Goal: Transaction & Acquisition: Book appointment/travel/reservation

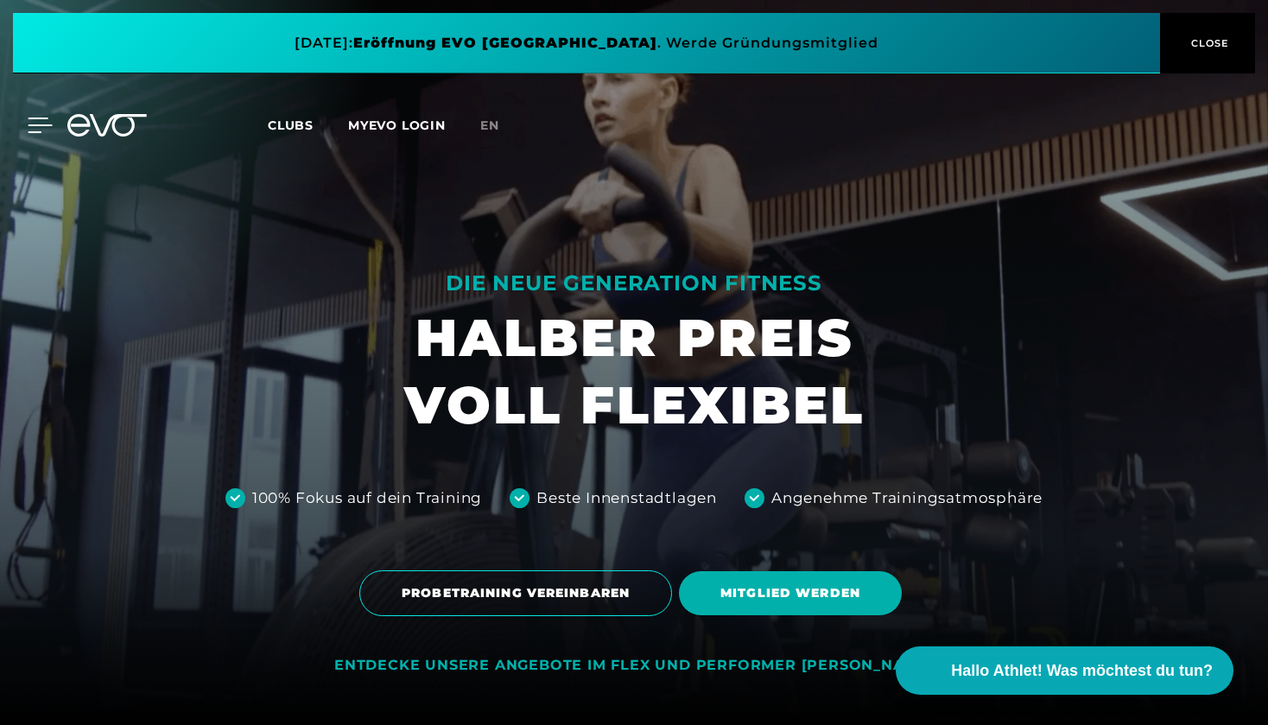
click at [29, 130] on icon at bounding box center [40, 126] width 25 height 16
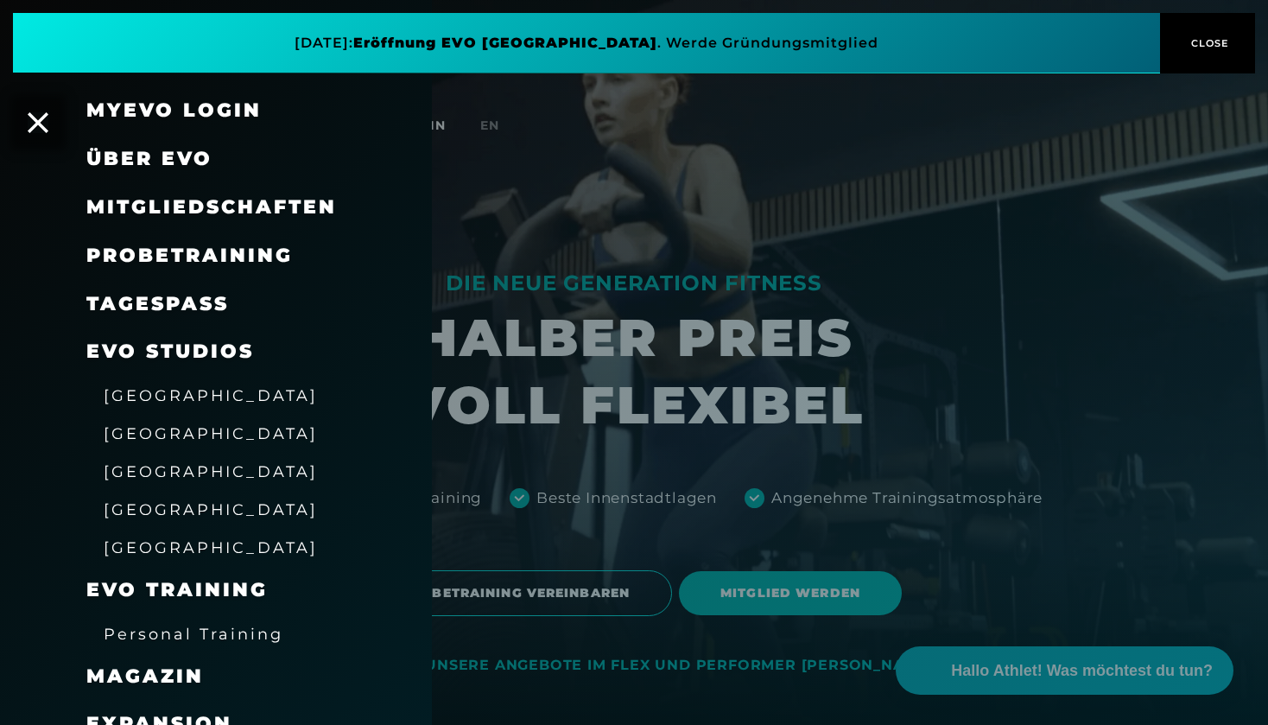
click at [184, 195] on span "Mitgliedschaften" at bounding box center [211, 206] width 251 height 23
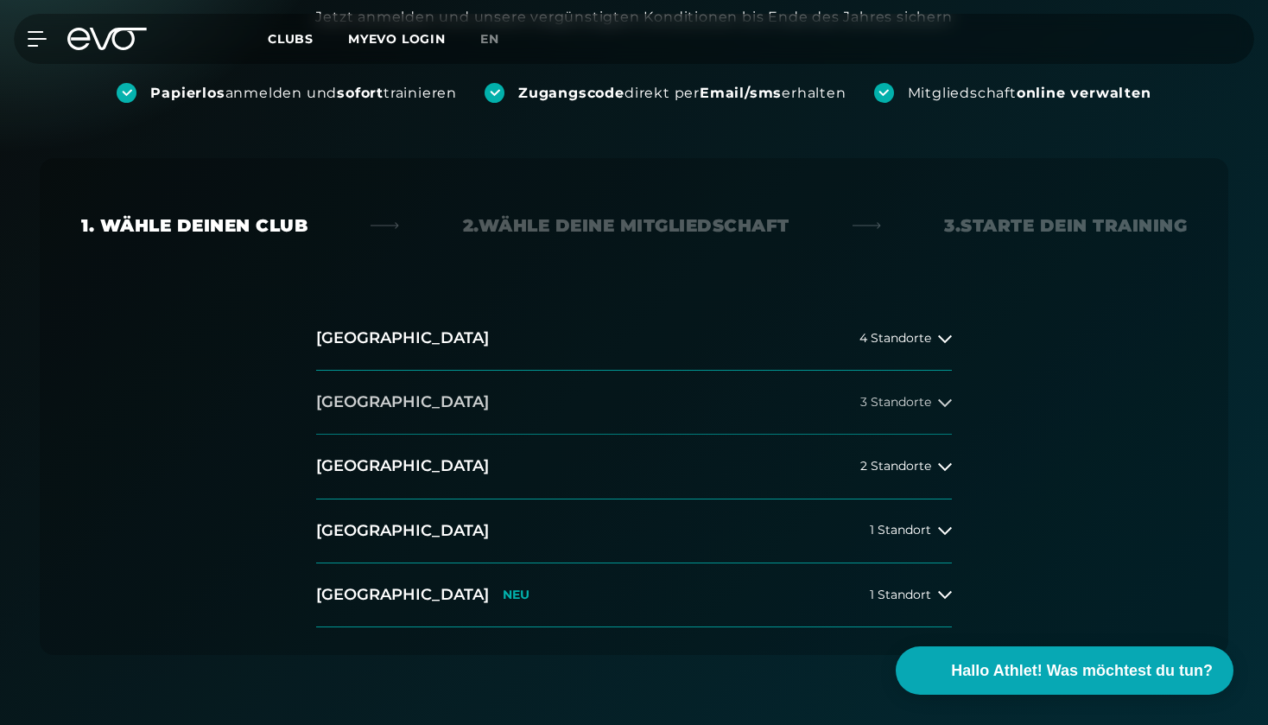
scroll to position [226, 0]
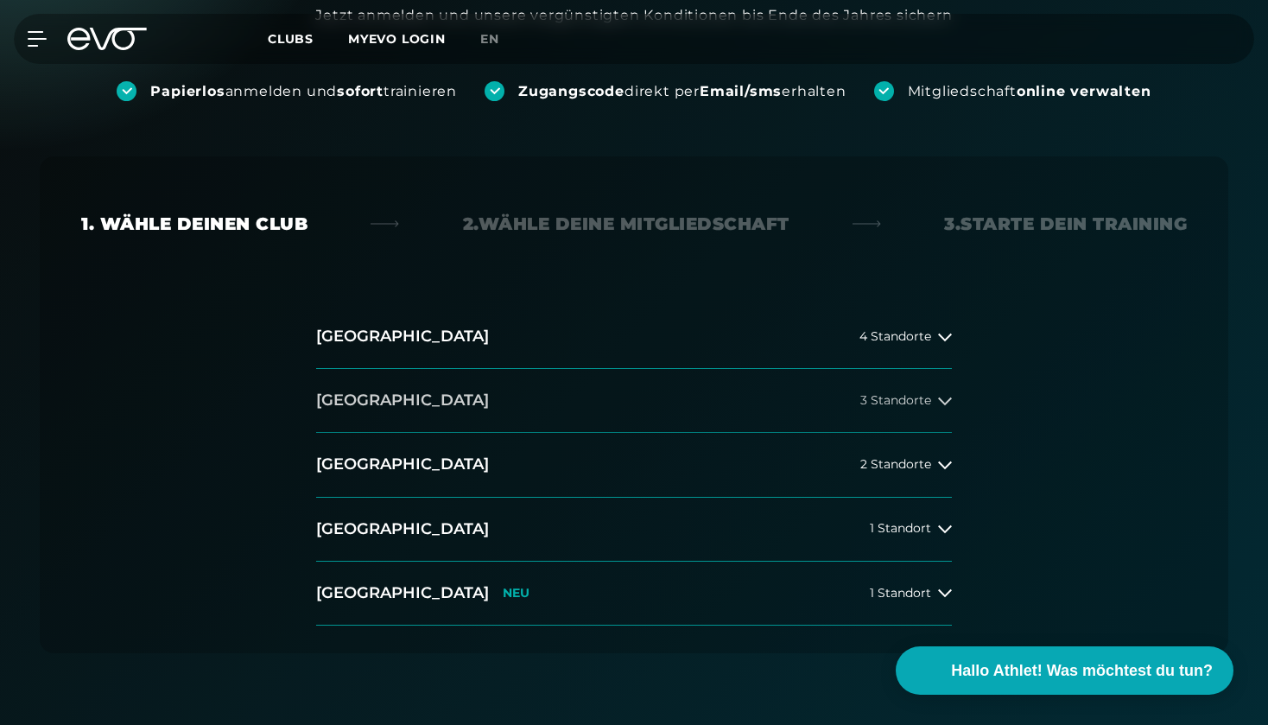
click at [896, 390] on button "[GEOGRAPHIC_DATA] 3 Standorte" at bounding box center [634, 401] width 636 height 64
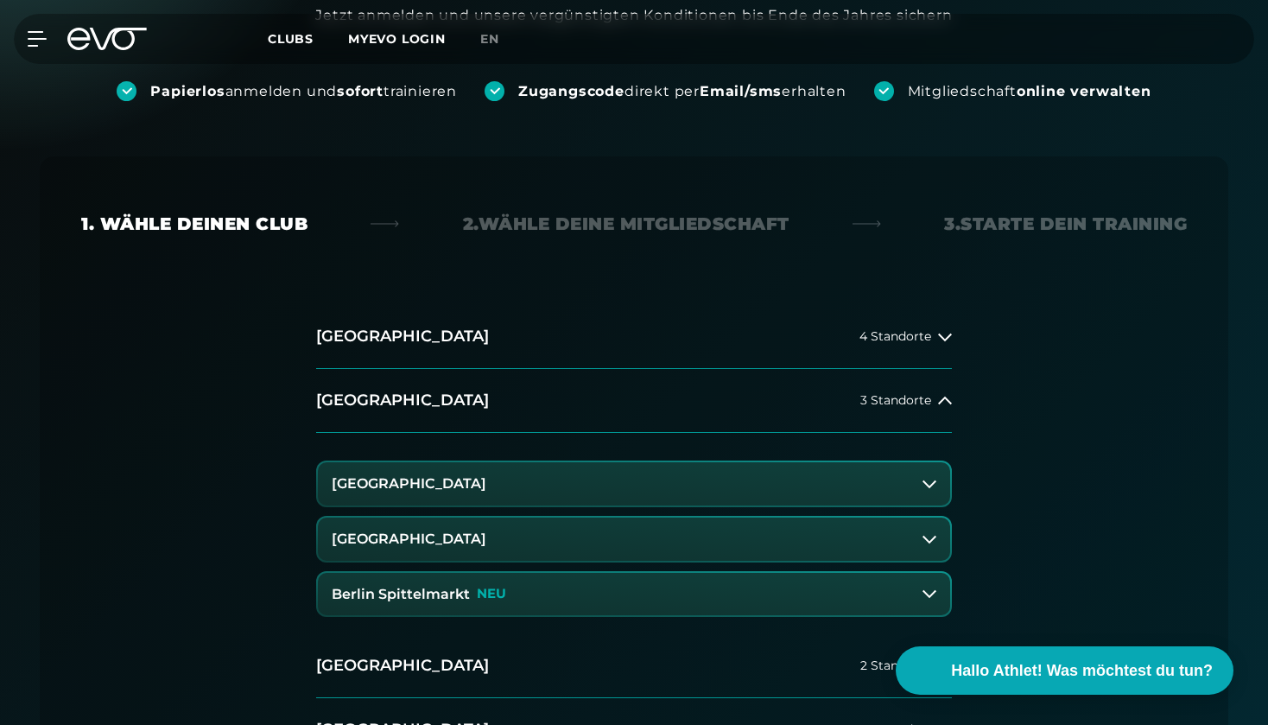
click at [429, 593] on h3 "Berlin Spittelmarkt" at bounding box center [401, 595] width 138 height 16
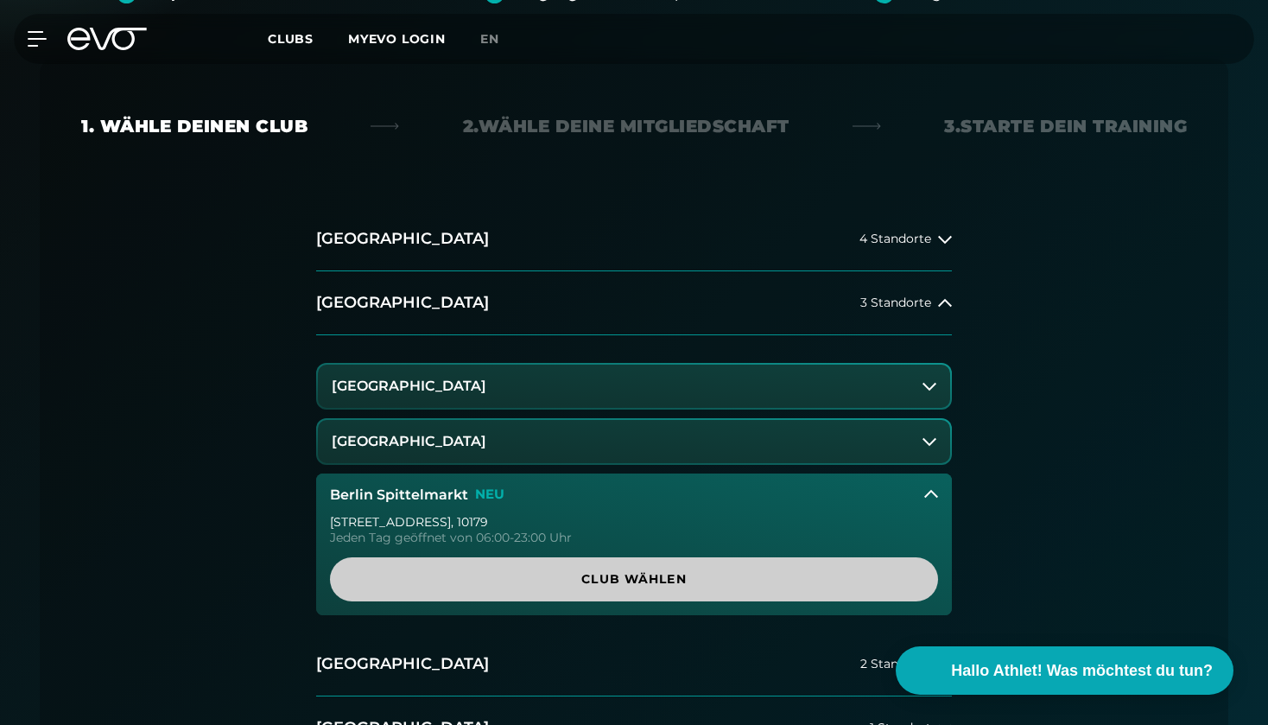
click at [608, 572] on span "Club wählen" at bounding box center [634, 579] width 525 height 18
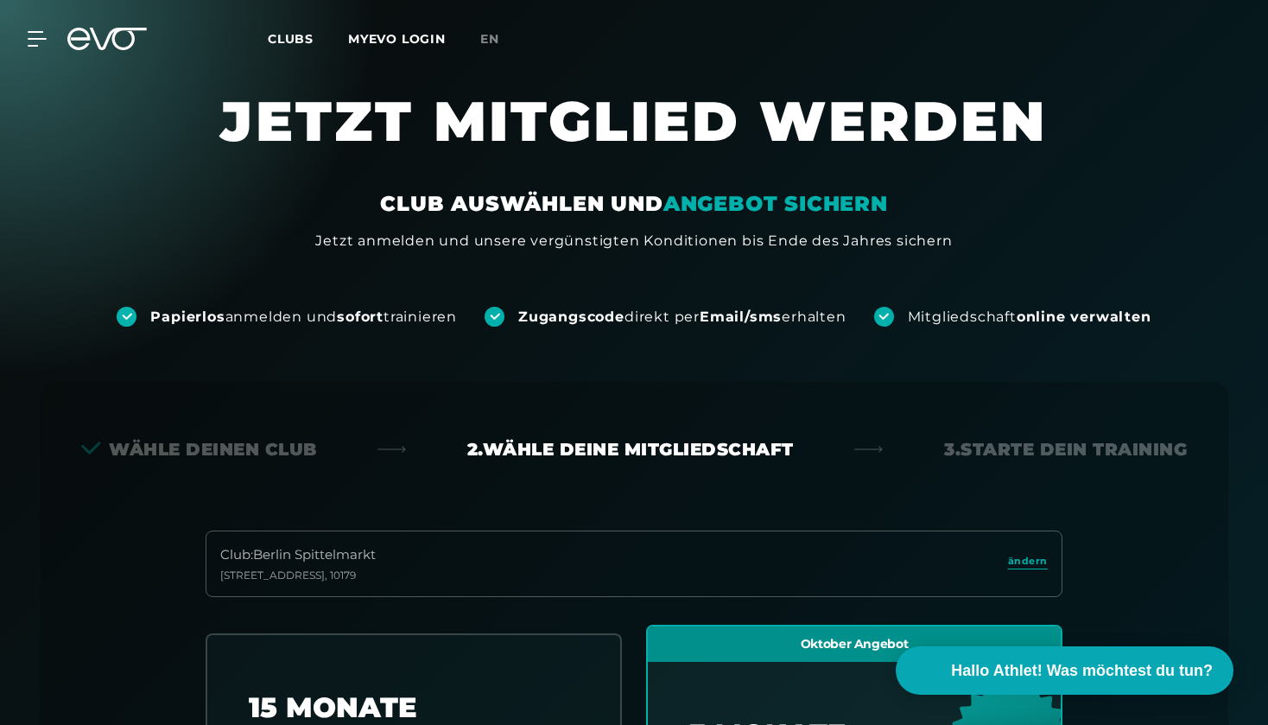
scroll to position [0, 0]
click at [27, 45] on div at bounding box center [27, 39] width 52 height 16
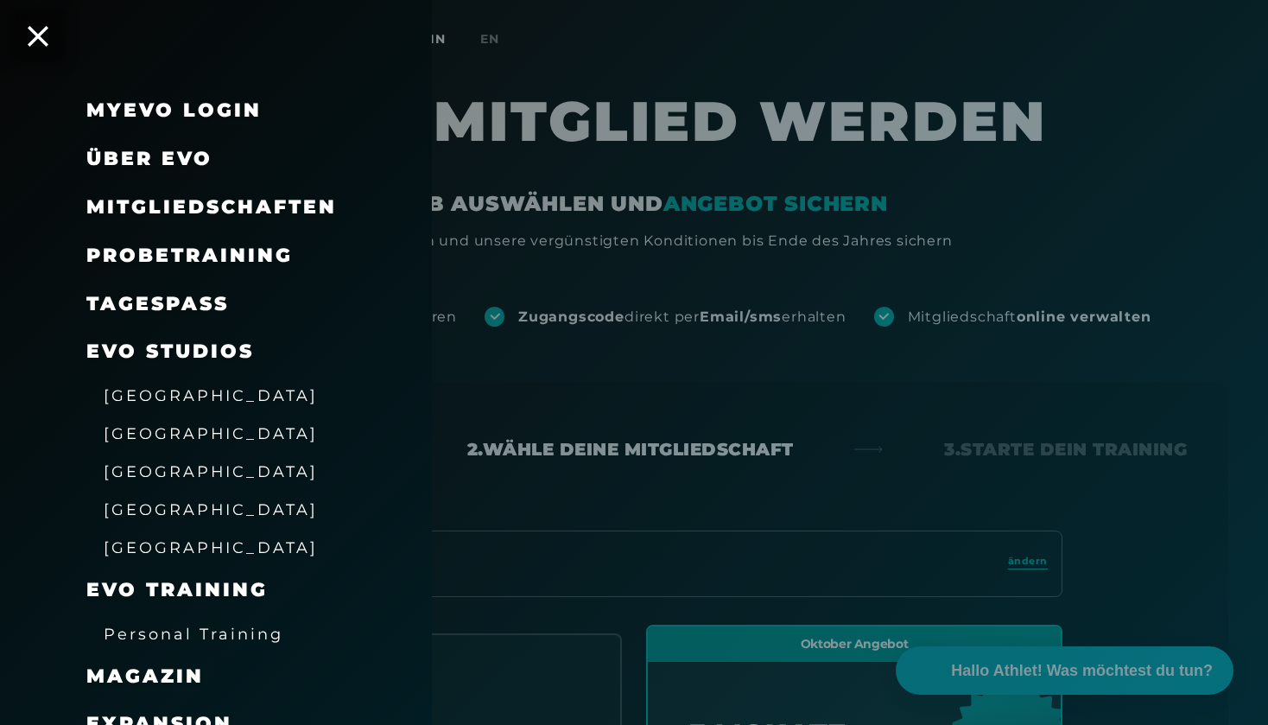
click at [190, 246] on span "Probetraining" at bounding box center [189, 255] width 207 height 23
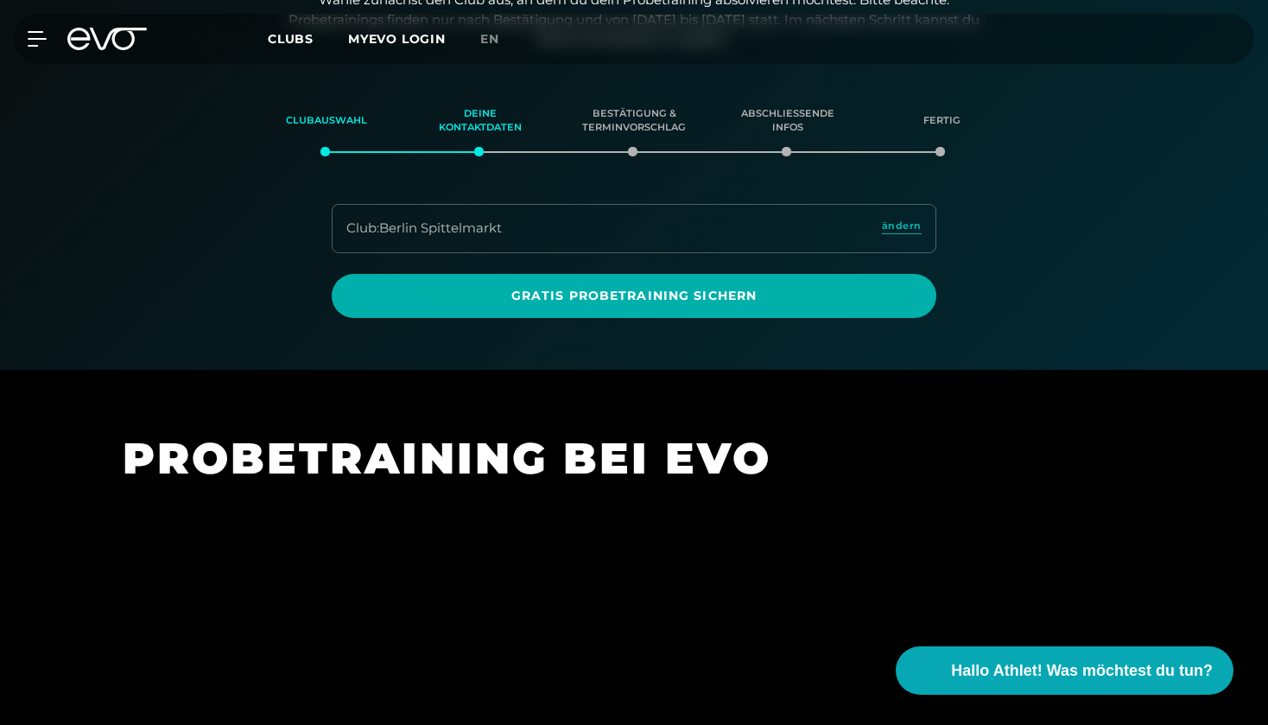
scroll to position [296, 0]
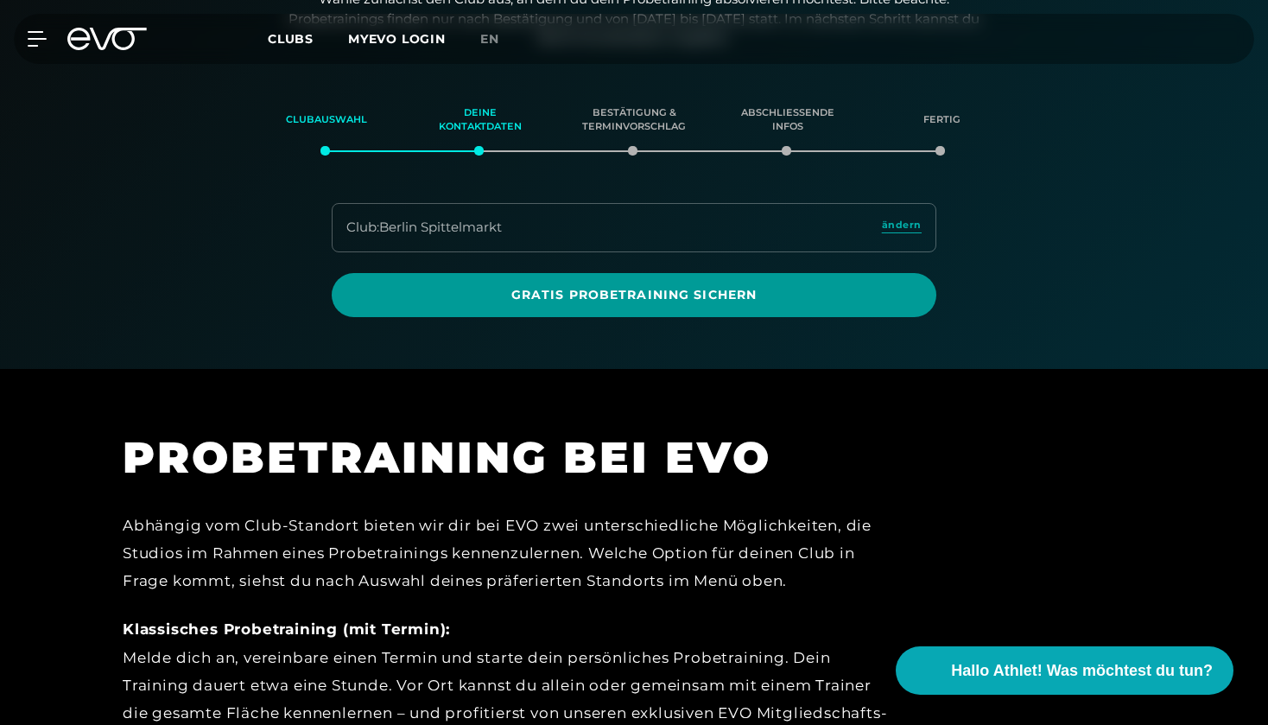
click at [737, 301] on span "Gratis Probetraining sichern" at bounding box center [634, 295] width 605 height 44
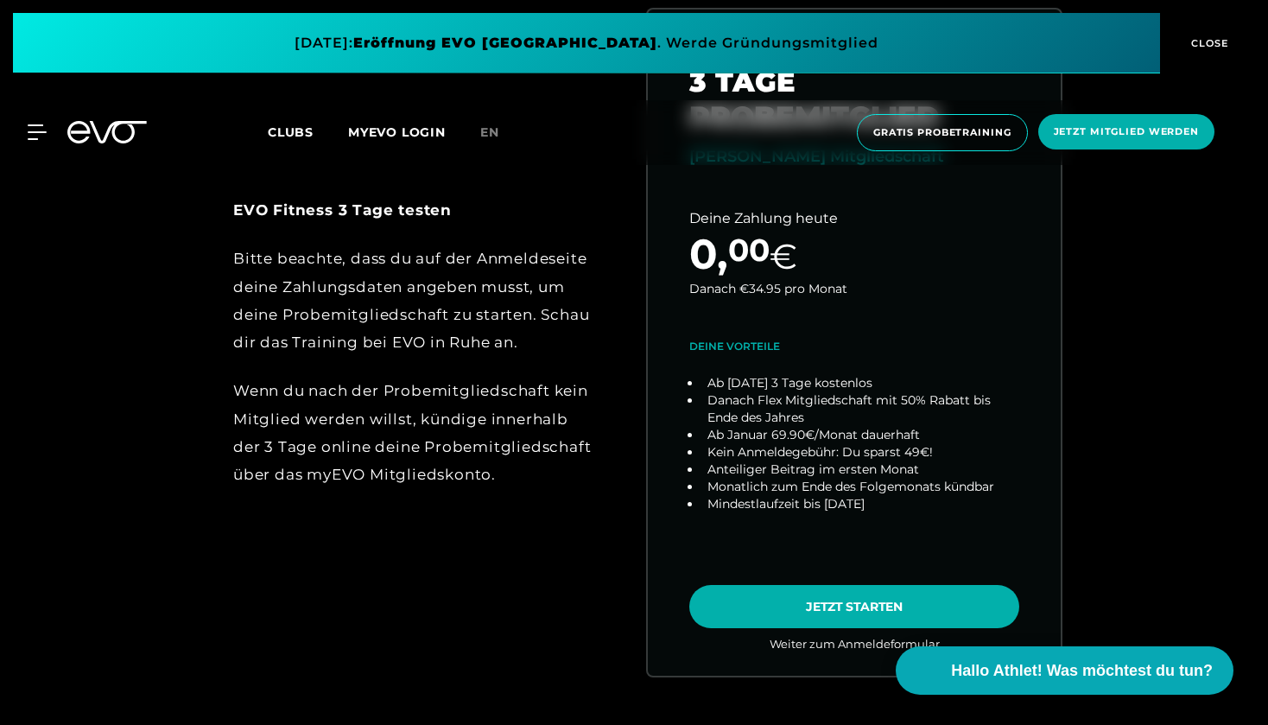
scroll to position [889, 0]
